Goal: Information Seeking & Learning: Find specific fact

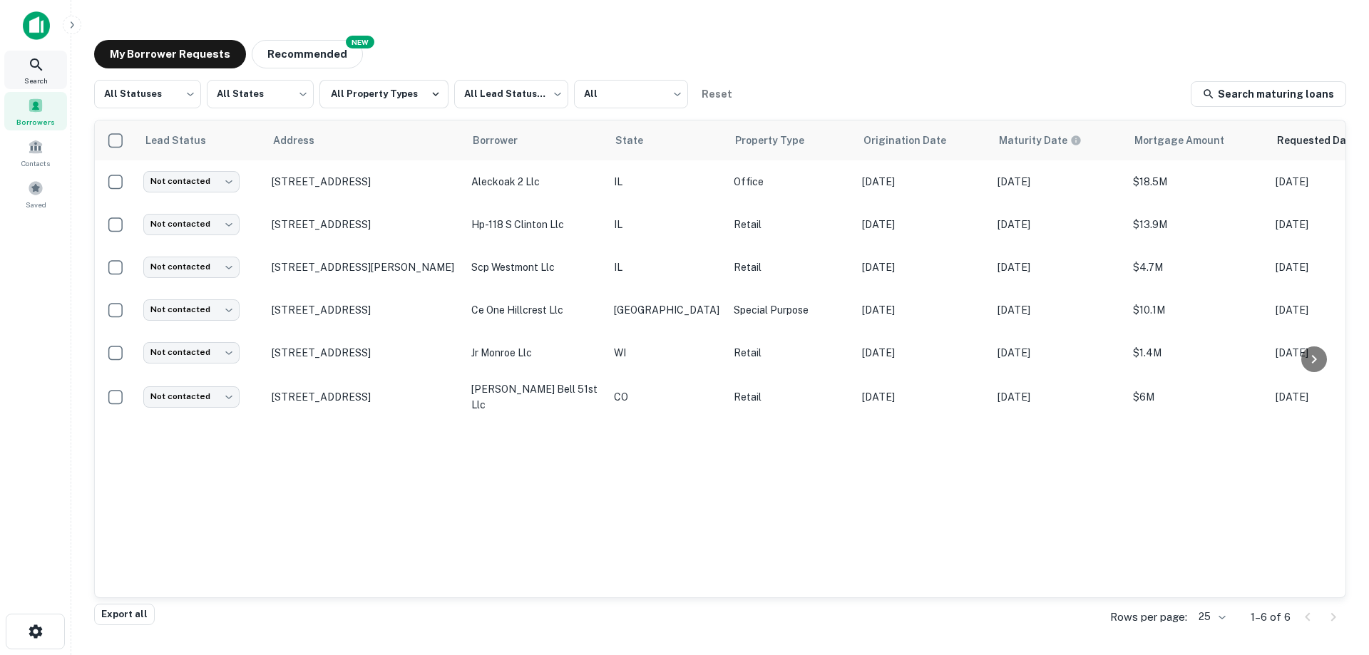
click at [36, 73] on icon at bounding box center [36, 64] width 17 height 17
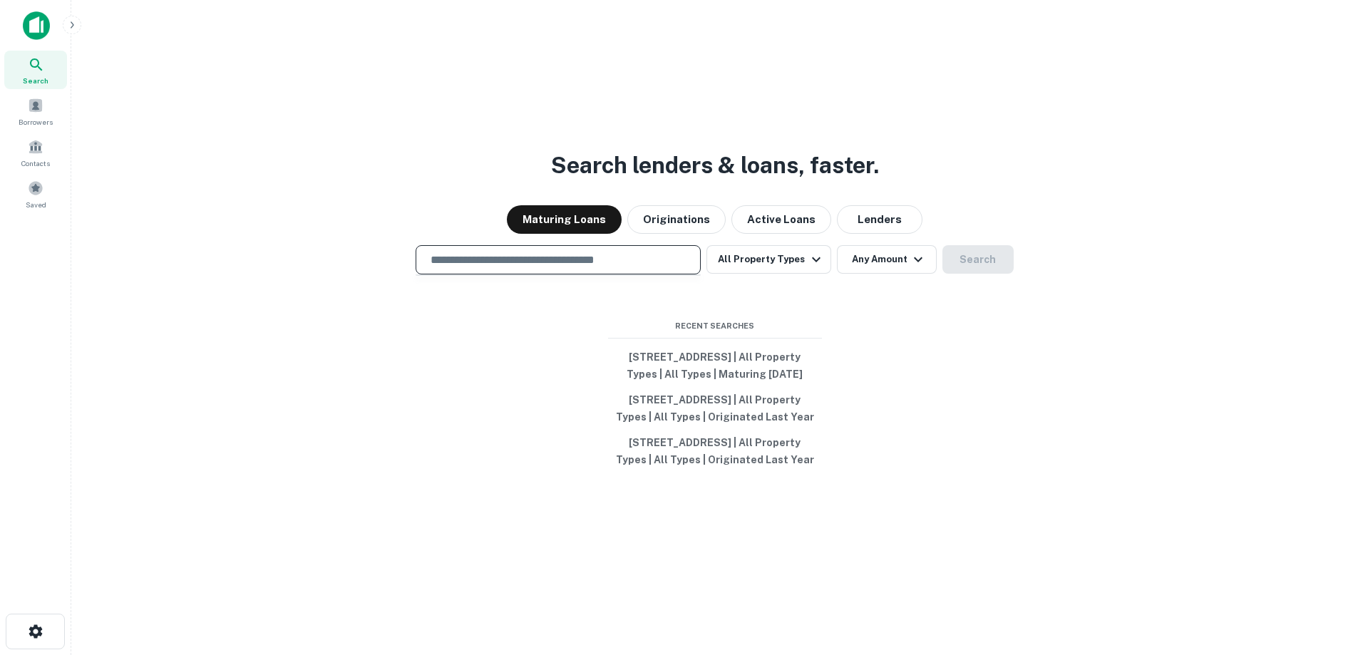
click at [482, 252] on input "text" at bounding box center [558, 260] width 272 height 16
click at [488, 252] on input "text" at bounding box center [558, 260] width 272 height 16
drag, startPoint x: 456, startPoint y: 238, endPoint x: 369, endPoint y: 240, distance: 87.7
click at [369, 245] on div "​ All Property Types Any Amount Search" at bounding box center [715, 259] width 1264 height 29
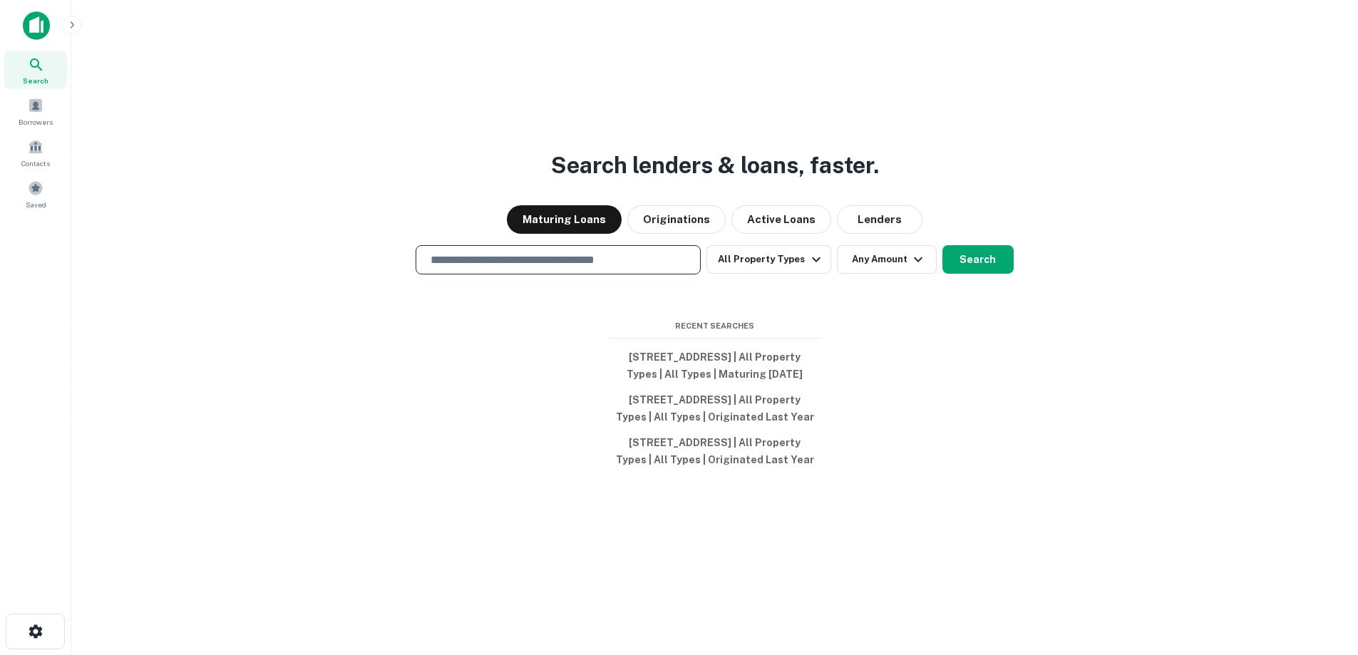
drag, startPoint x: 422, startPoint y: 237, endPoint x: 544, endPoint y: 236, distance: 121.9
click at [544, 245] on div "​" at bounding box center [558, 259] width 285 height 29
click at [734, 280] on div "Search lenders & loans, faster. Maturing Loans Originations Active Loans Lender…" at bounding box center [715, 361] width 1264 height 655
click at [638, 252] on input "text" at bounding box center [558, 260] width 272 height 16
click at [513, 252] on input "text" at bounding box center [558, 260] width 272 height 16
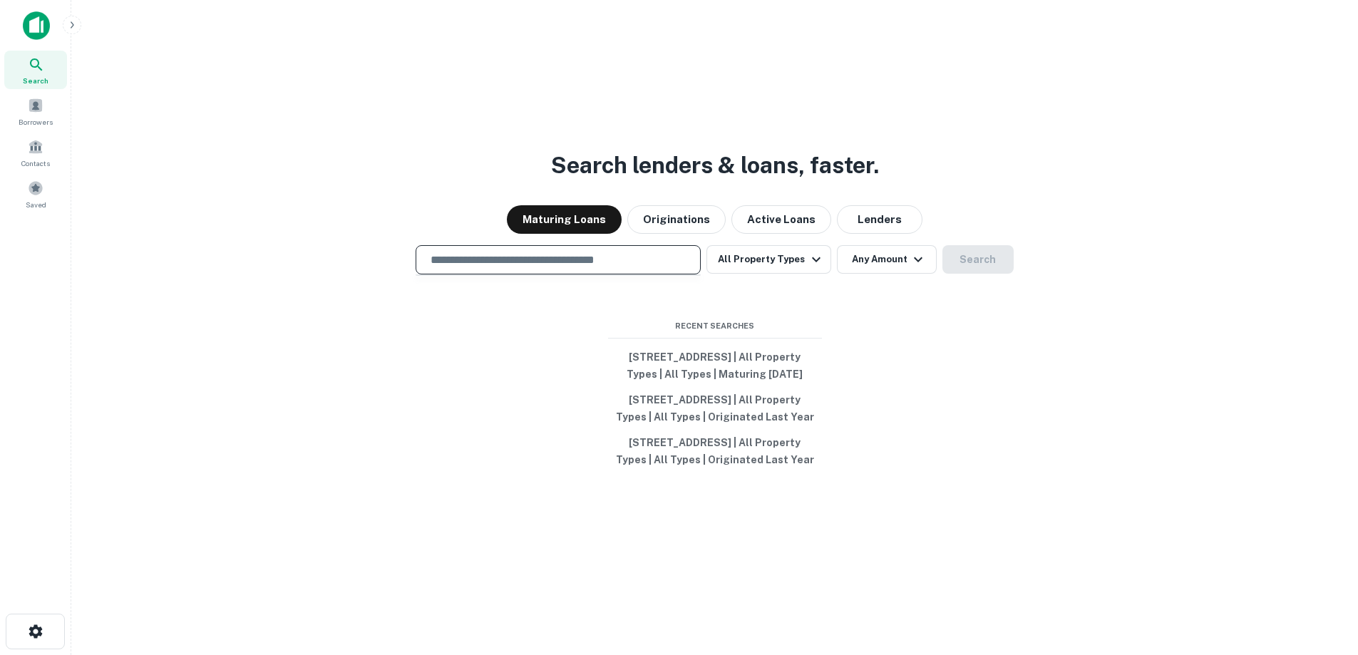
drag, startPoint x: 495, startPoint y: 236, endPoint x: 451, endPoint y: 252, distance: 46.5
click at [446, 245] on div "​" at bounding box center [558, 259] width 285 height 29
click at [448, 309] on div at bounding box center [558, 310] width 285 height 71
click at [483, 252] on input "text" at bounding box center [558, 260] width 272 height 16
type input "**********"
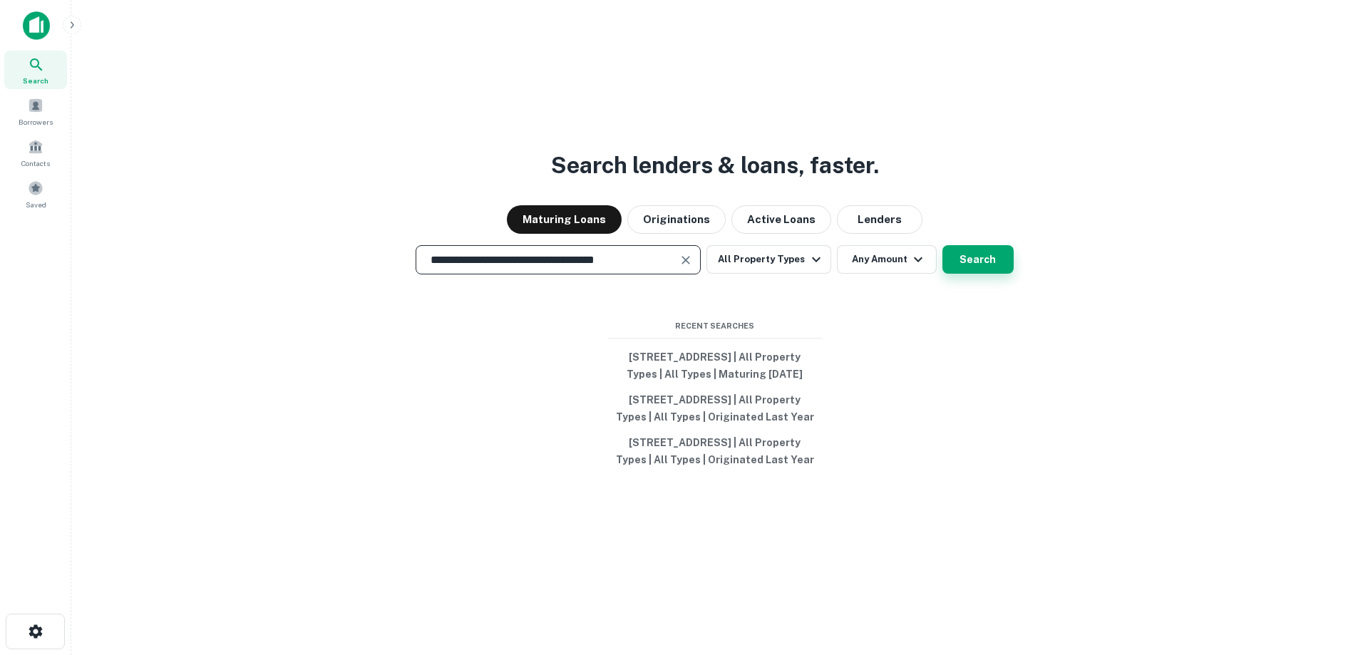
click at [971, 245] on button "Search" at bounding box center [978, 259] width 71 height 29
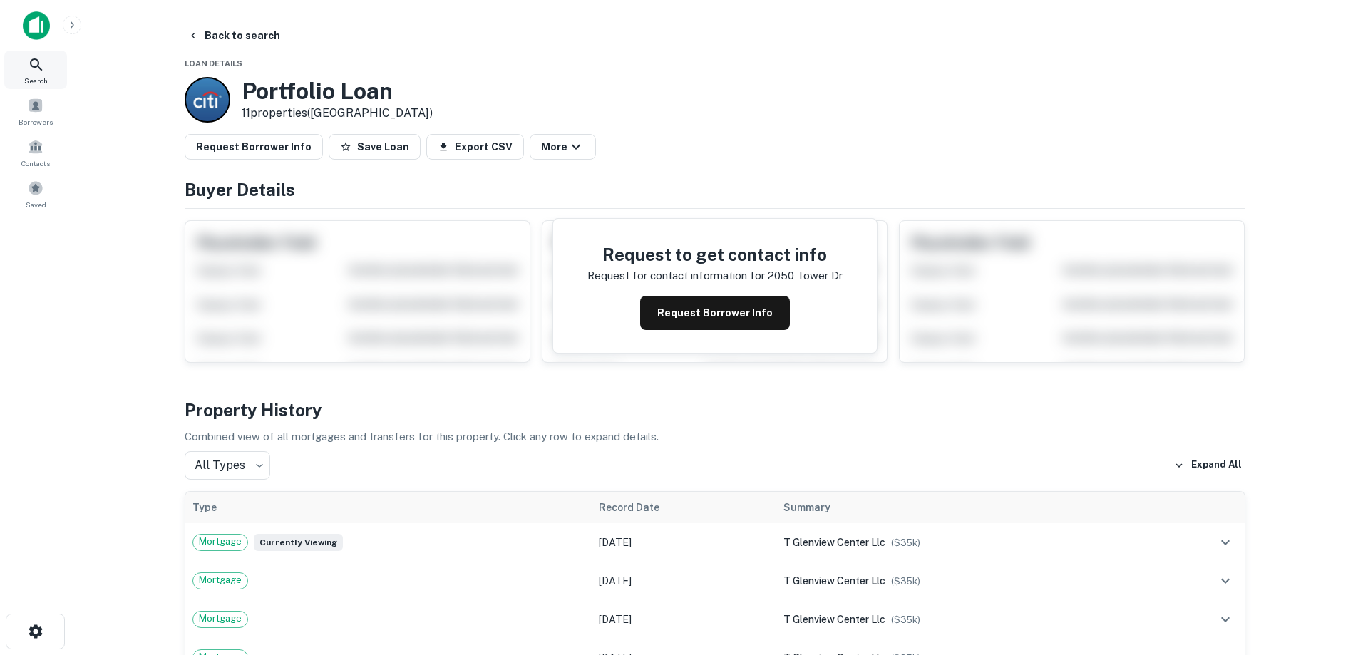
click at [44, 65] on icon at bounding box center [36, 64] width 17 height 17
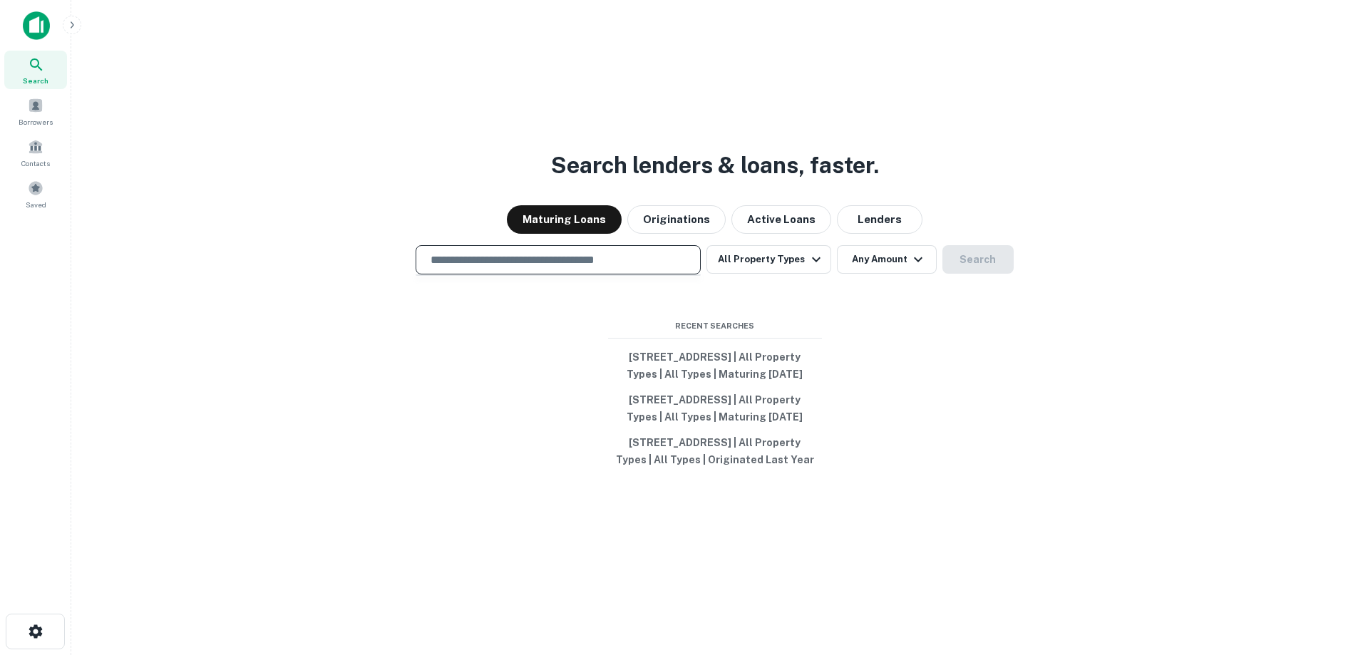
click at [496, 252] on input "text" at bounding box center [558, 260] width 272 height 16
type input "**********"
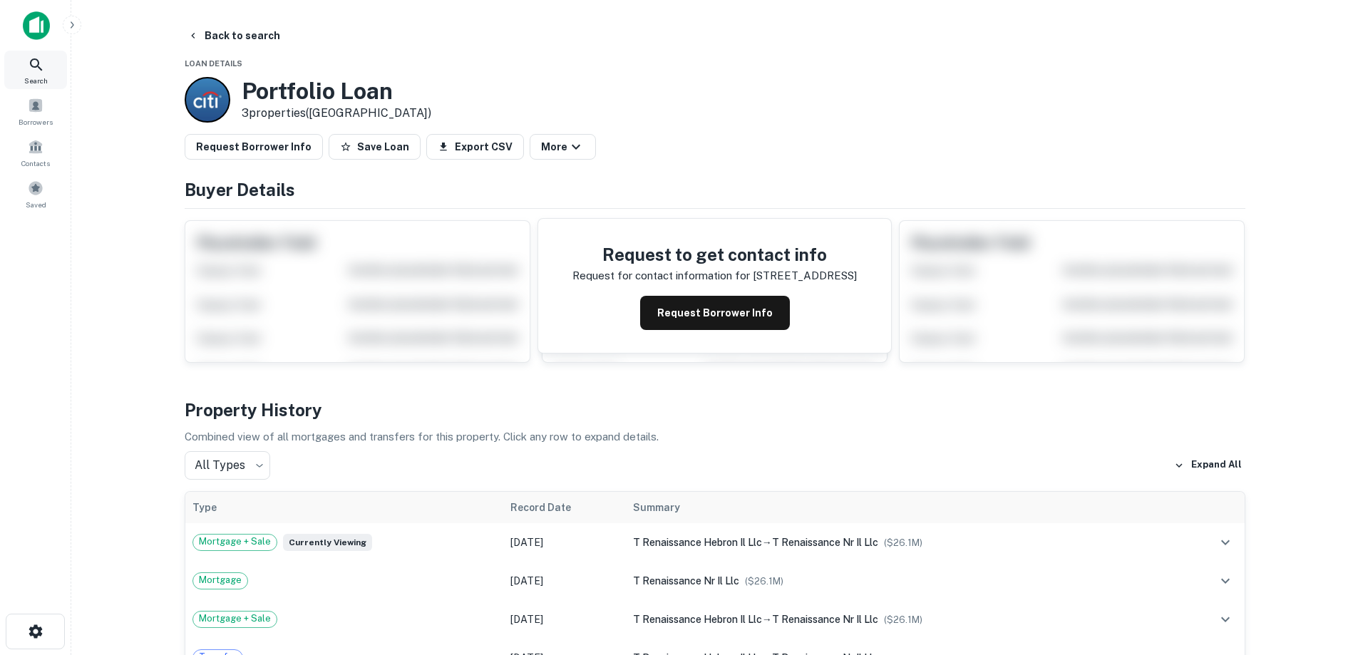
click at [27, 66] on div "Search" at bounding box center [35, 70] width 63 height 39
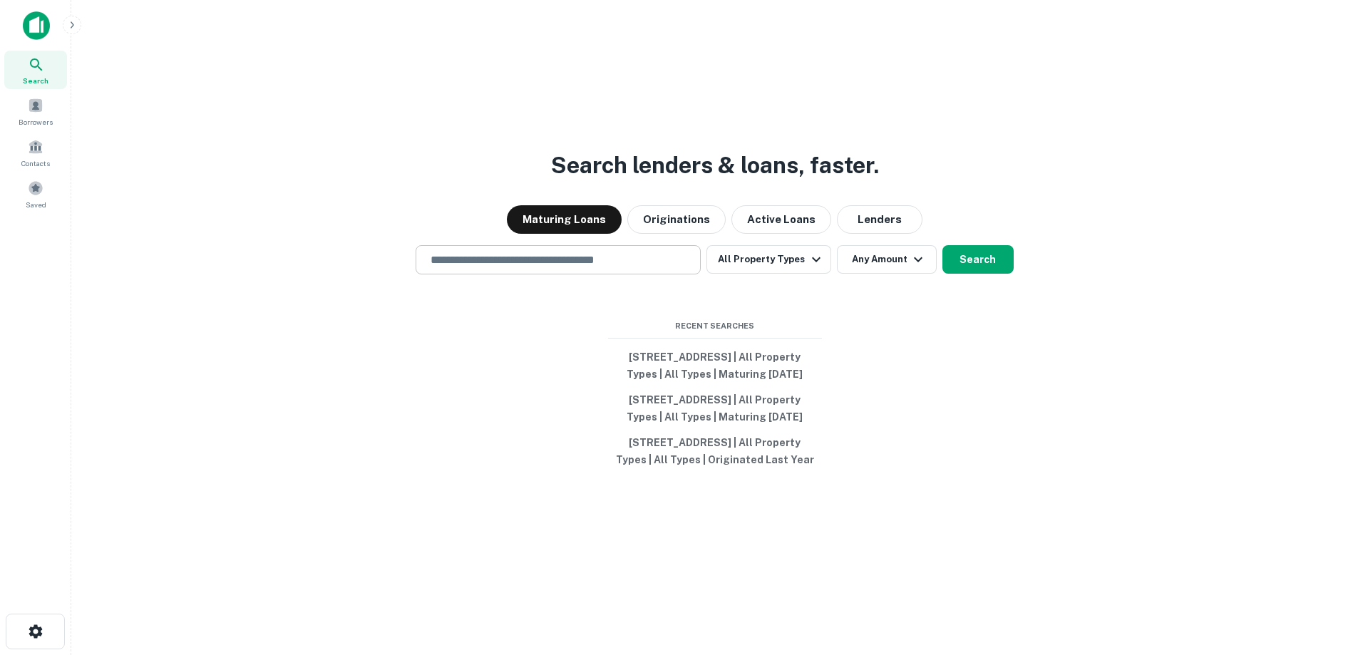
click at [513, 245] on div "​" at bounding box center [558, 259] width 285 height 29
paste input "**********"
type input "**********"
click at [969, 245] on button "Search" at bounding box center [978, 259] width 71 height 29
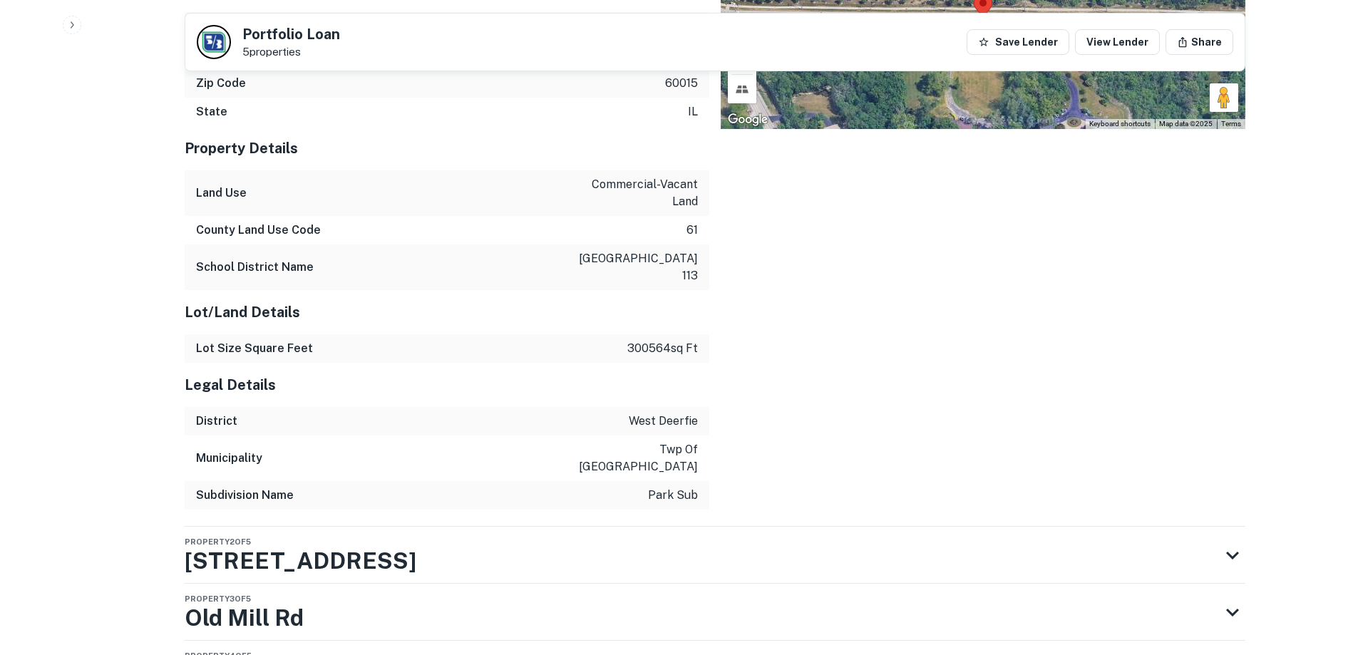
scroll to position [1717, 0]
